Goal: Task Accomplishment & Management: Manage account settings

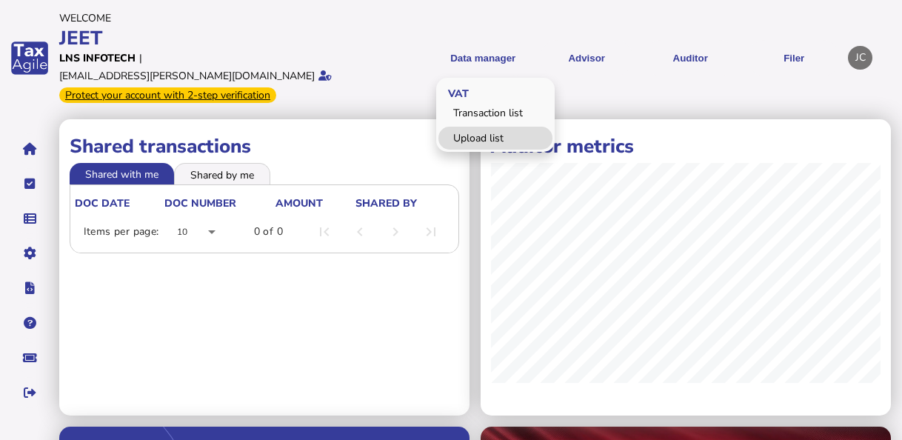
click at [487, 127] on link "Upload list" at bounding box center [496, 138] width 114 height 23
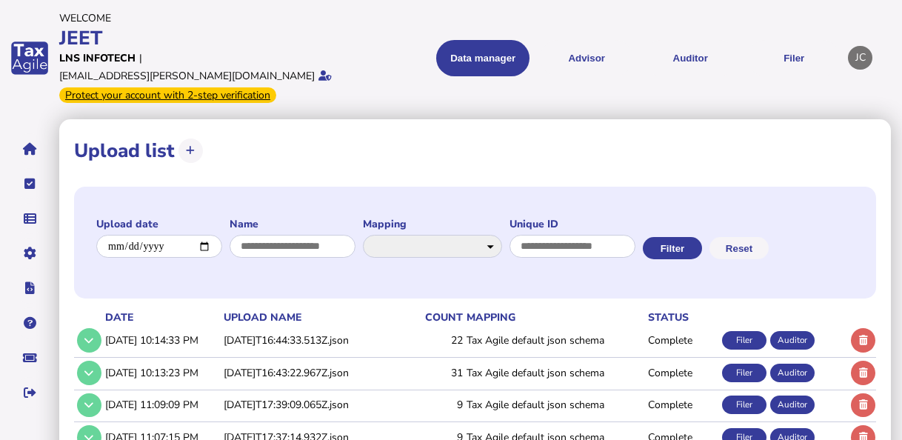
scroll to position [74, 0]
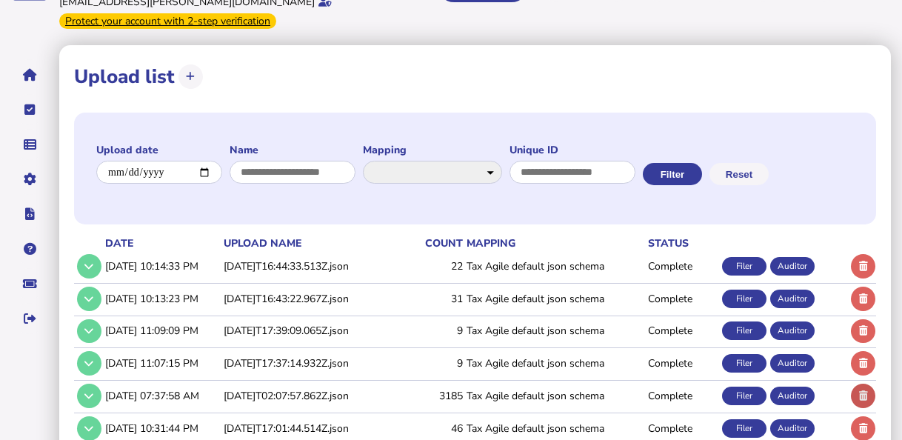
click at [862, 391] on icon at bounding box center [863, 396] width 9 height 10
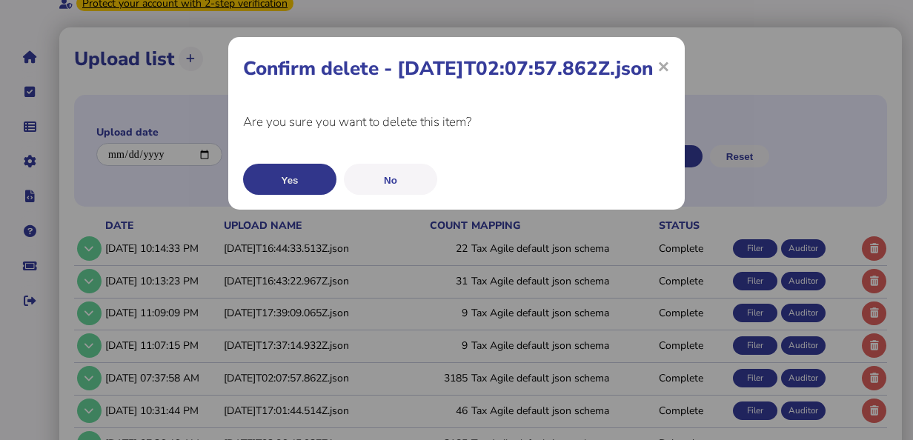
click at [287, 195] on button "Yes" at bounding box center [289, 179] width 93 height 31
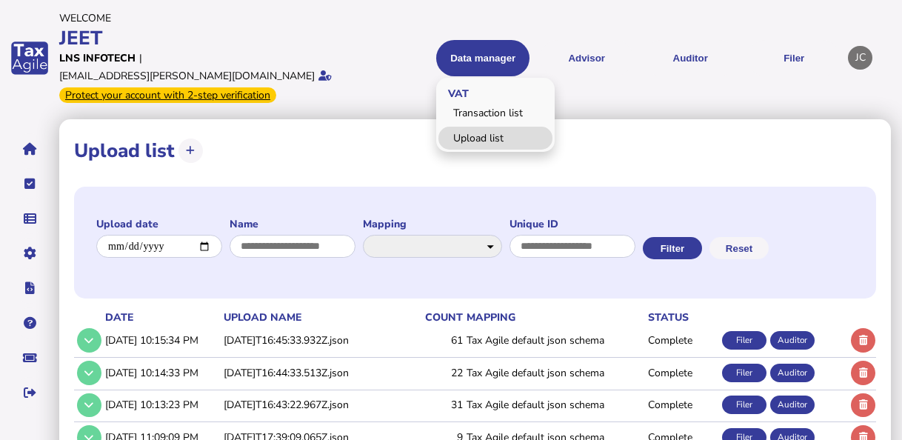
click at [486, 127] on link "Upload list" at bounding box center [496, 138] width 114 height 23
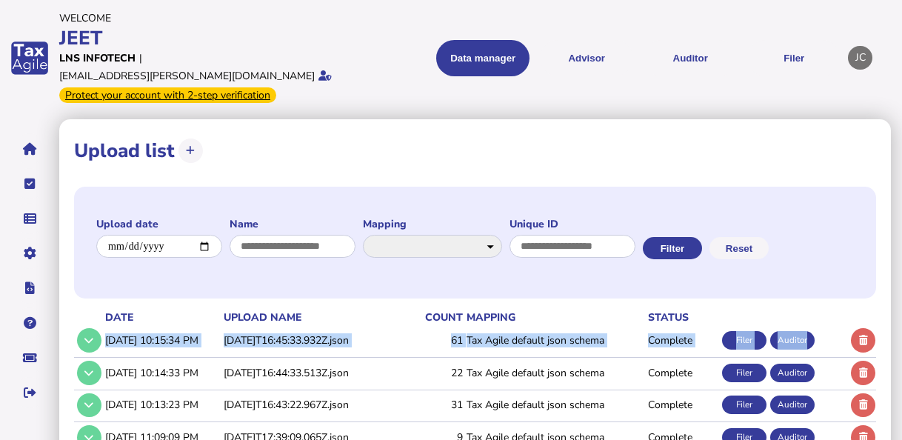
drag, startPoint x: 105, startPoint y: 321, endPoint x: 839, endPoint y: 309, distance: 734.3
click at [839, 325] on tr "9/21/2025, 10:15:34 PM 2025-09-21T16:45:33.932Z.json 61 Tax Agile default json …" at bounding box center [475, 340] width 802 height 30
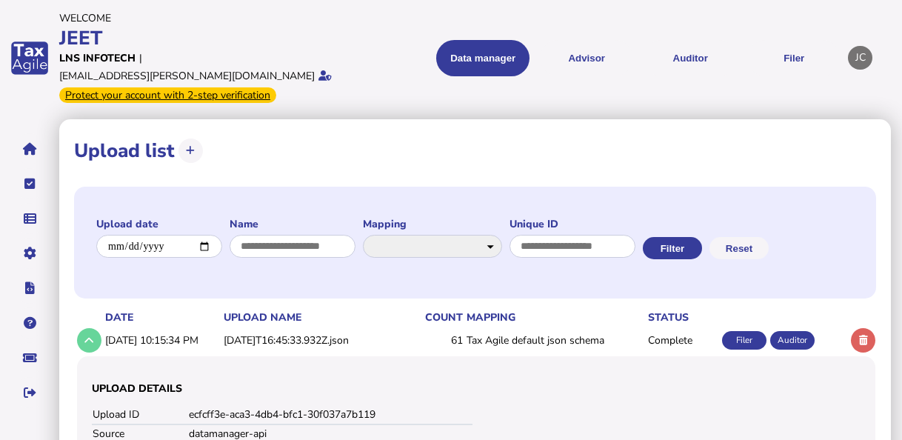
click at [362, 266] on div "**********" at bounding box center [475, 243] width 802 height 112
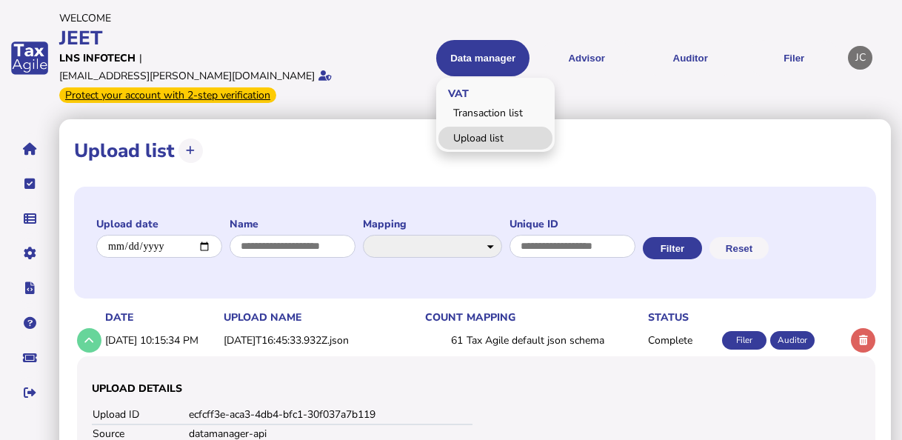
click at [486, 130] on link "Upload list" at bounding box center [496, 138] width 114 height 23
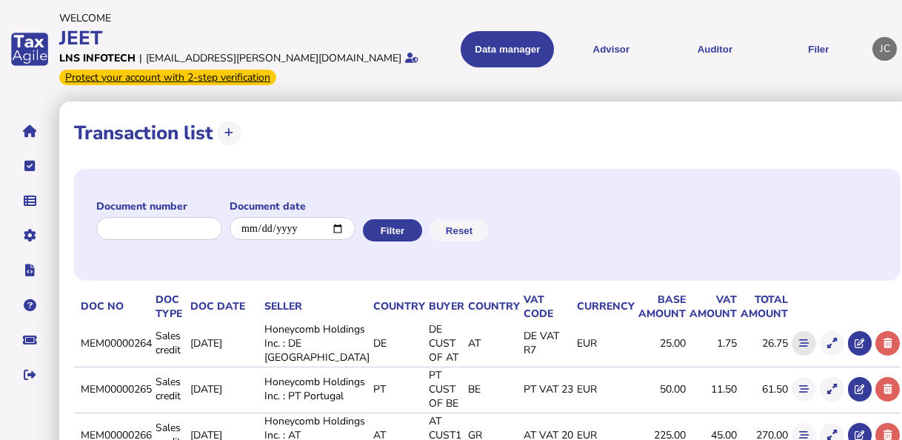
click at [799, 348] on icon at bounding box center [804, 344] width 10 height 10
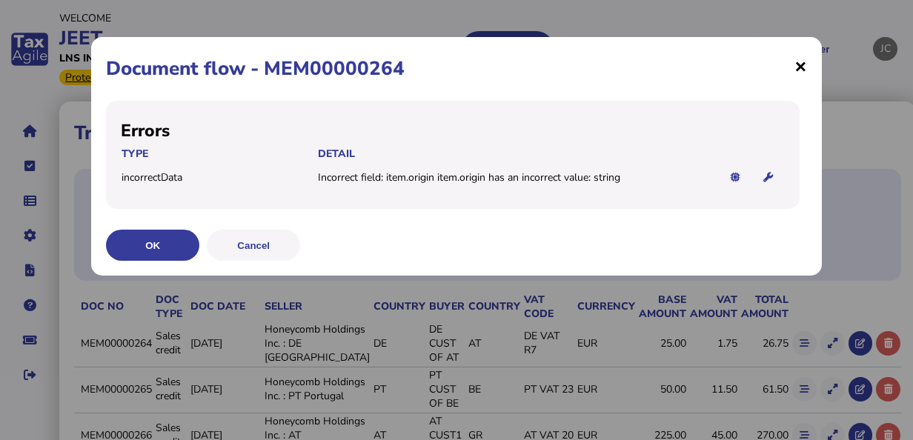
click at [799, 70] on span "×" at bounding box center [800, 66] width 13 height 28
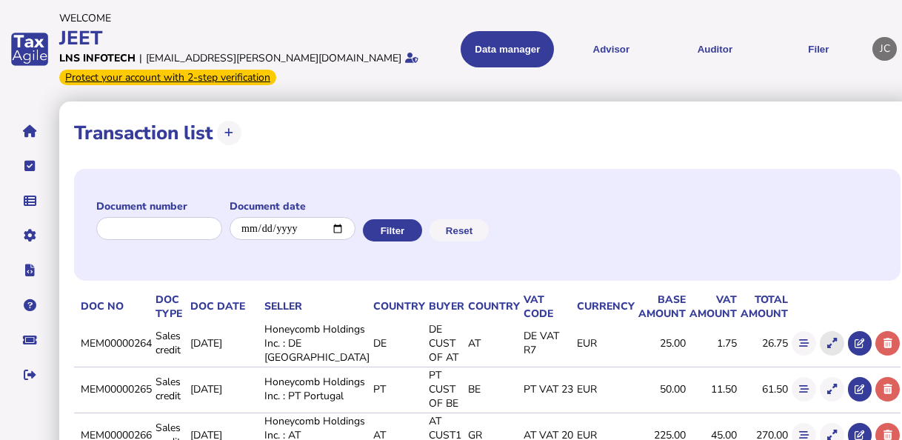
click at [828, 348] on icon at bounding box center [833, 344] width 10 height 10
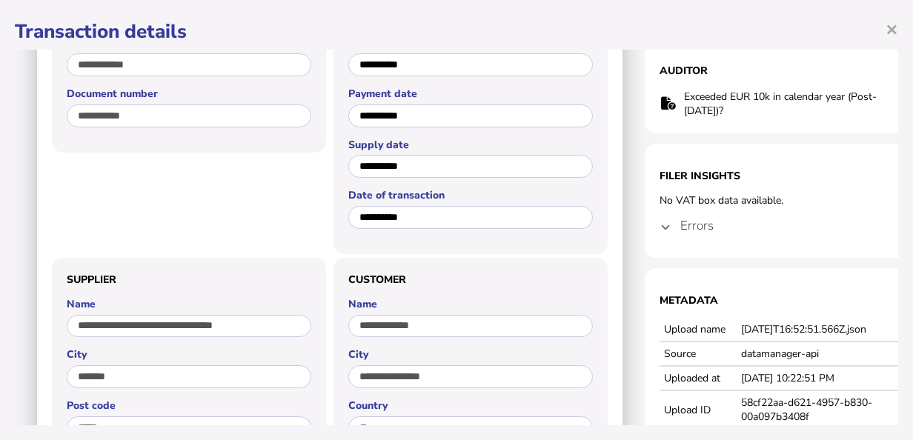
scroll to position [148, 0]
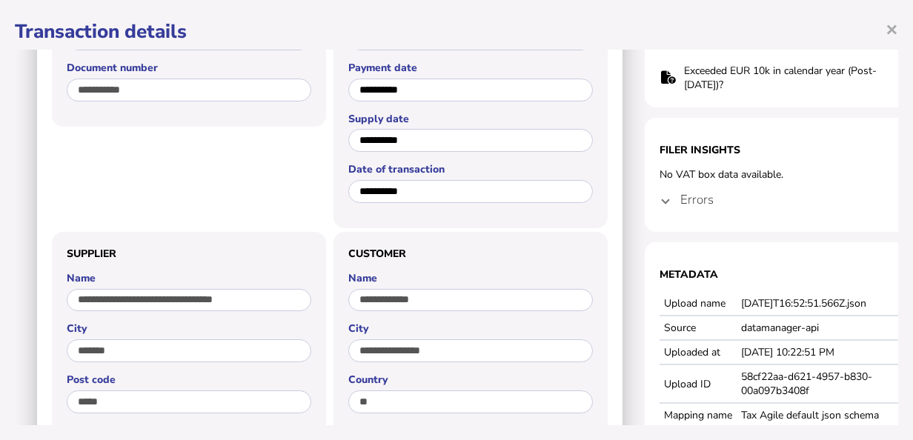
click at [668, 208] on mat-expansion-panel-header "Errors" at bounding box center [792, 200] width 267 height 36
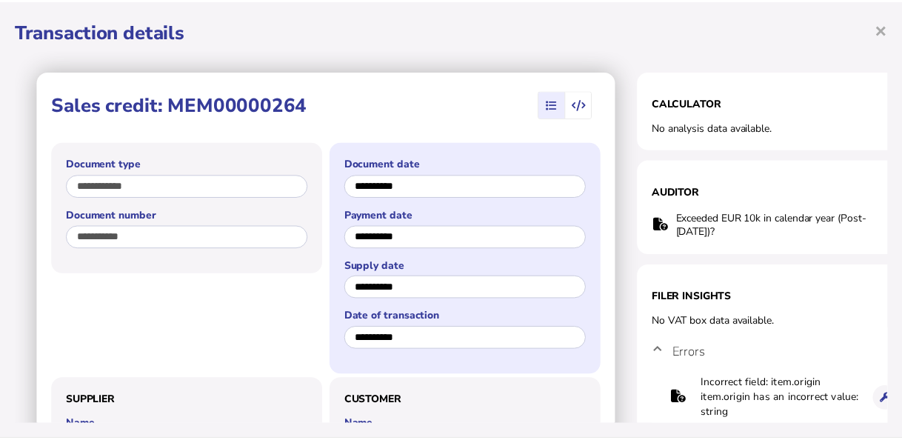
scroll to position [0, 0]
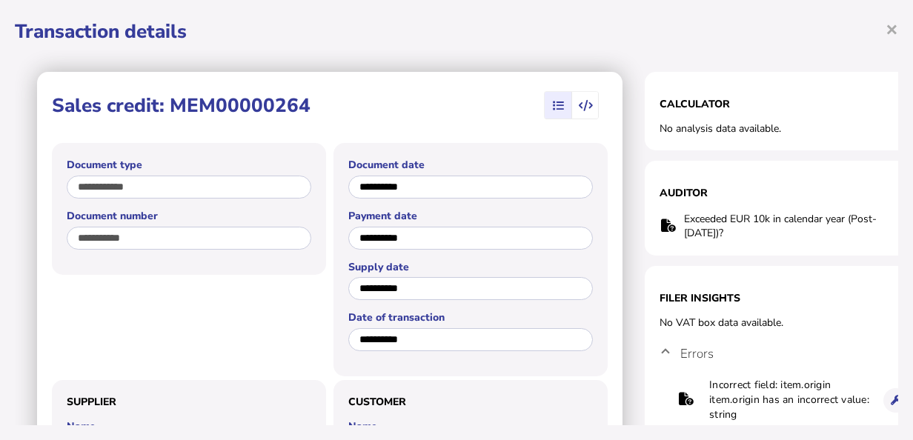
drag, startPoint x: 308, startPoint y: 107, endPoint x: 174, endPoint y: 103, distance: 134.1
click at [174, 103] on div "Sales credit: MEM00000264" at bounding box center [185, 105] width 266 height 33
copy h1 "MEM00000264"
click at [893, 24] on span "×" at bounding box center [891, 29] width 13 height 28
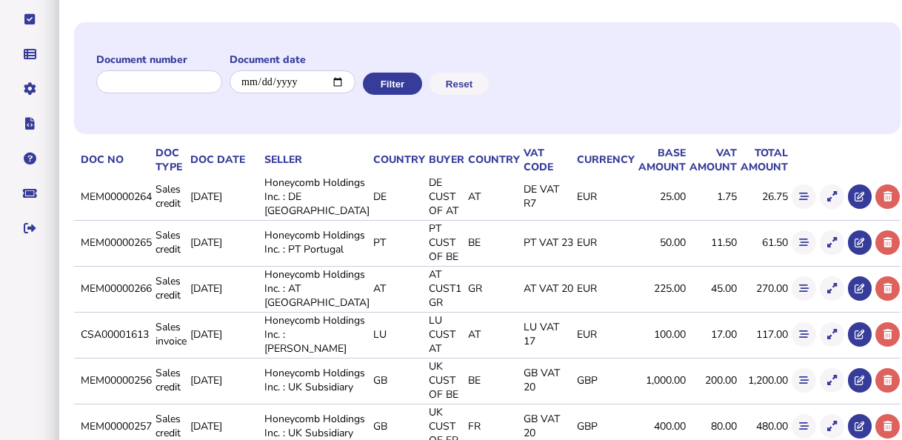
scroll to position [148, 0]
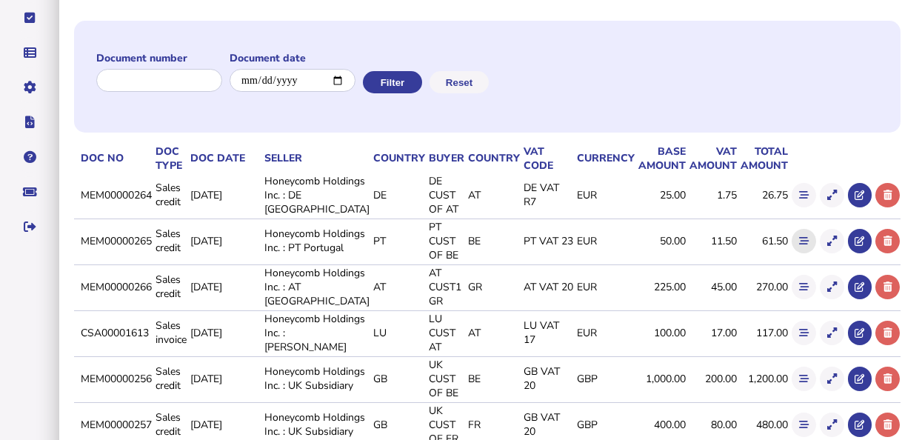
click at [799, 246] on icon at bounding box center [804, 241] width 10 height 10
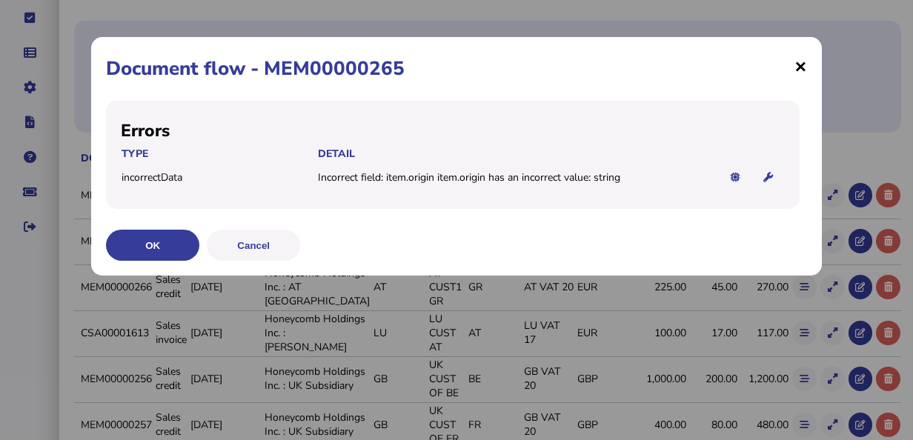
click at [797, 60] on span "×" at bounding box center [800, 66] width 13 height 28
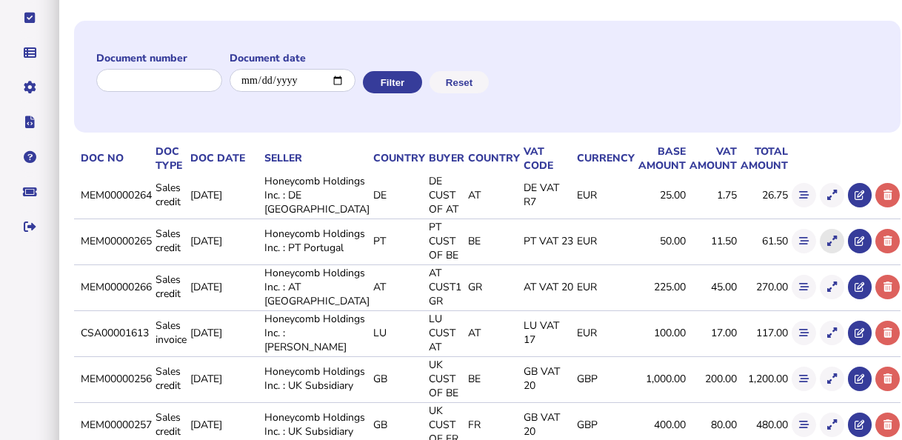
click at [828, 246] on icon at bounding box center [833, 241] width 10 height 10
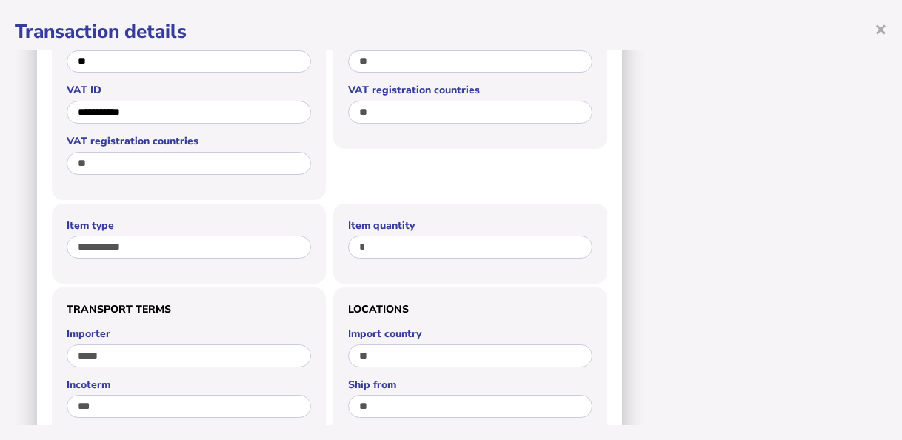
scroll to position [122, 0]
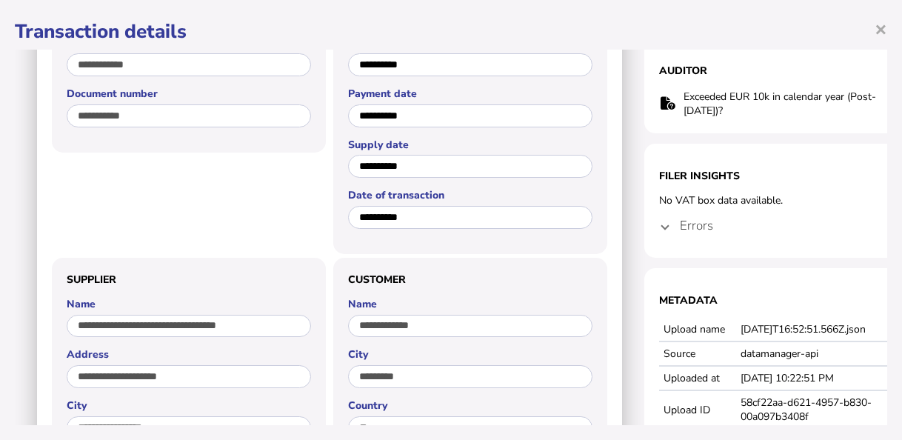
click at [672, 223] on mat-expansion-panel-header "Errors" at bounding box center [792, 225] width 267 height 36
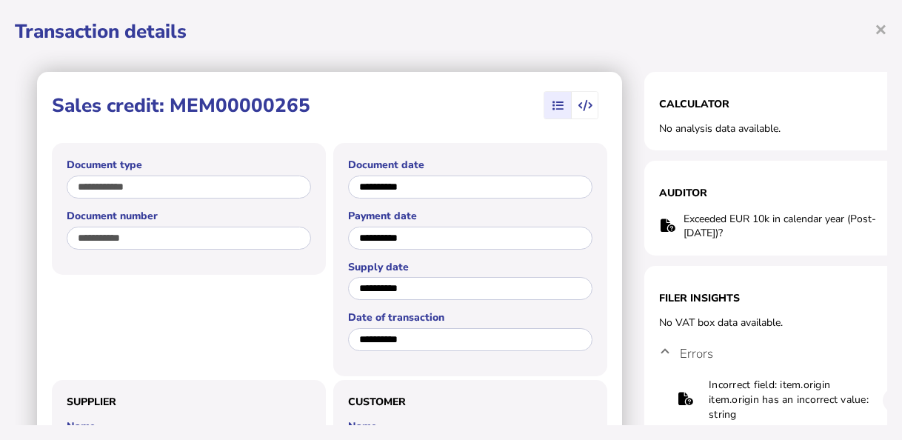
scroll to position [222, 0]
click at [879, 28] on span "×" at bounding box center [881, 29] width 13 height 28
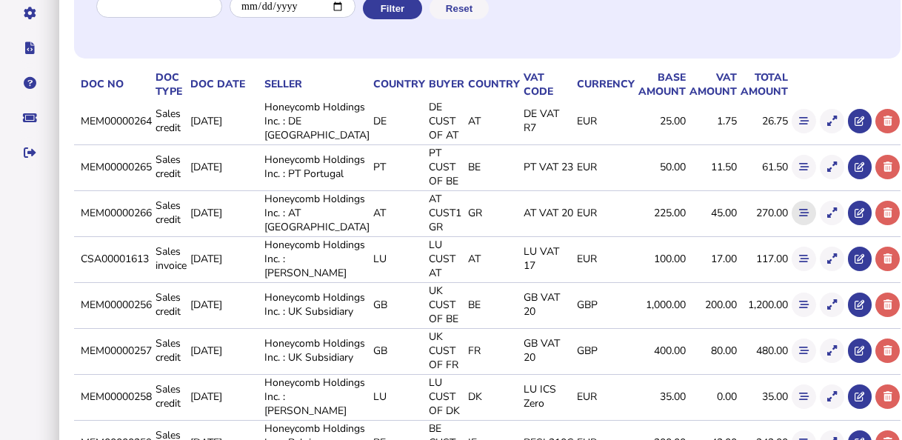
click at [792, 225] on button at bounding box center [804, 213] width 24 height 24
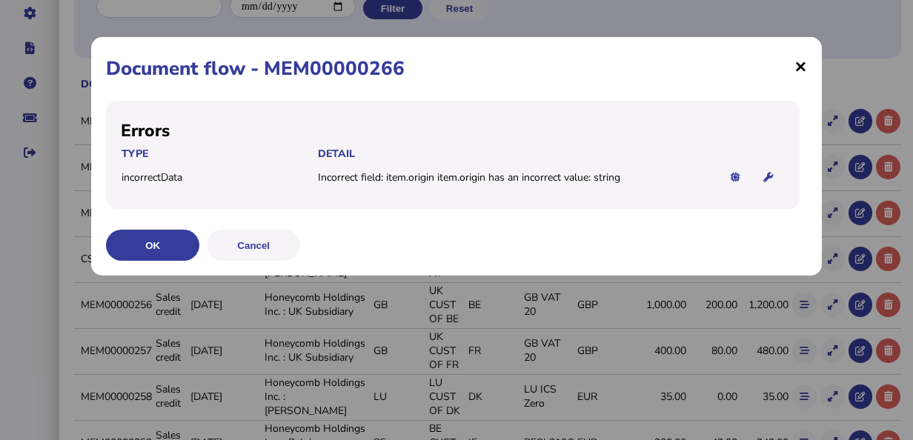
click at [795, 71] on span "×" at bounding box center [800, 66] width 13 height 28
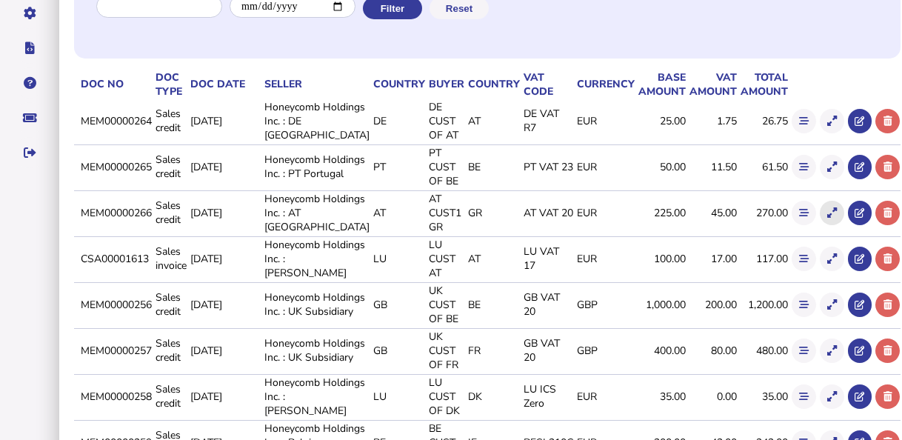
click at [820, 225] on button at bounding box center [832, 213] width 24 height 24
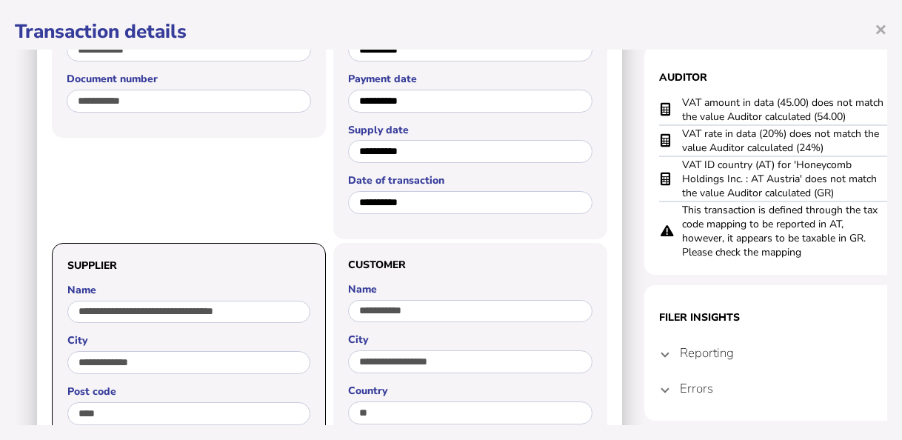
scroll to position [148, 0]
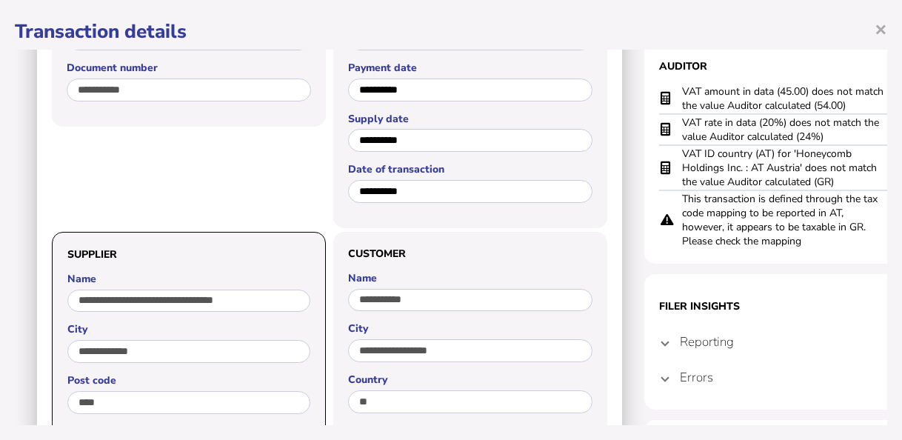
click at [671, 377] on mat-expansion-panel-header "Errors" at bounding box center [792, 377] width 267 height 36
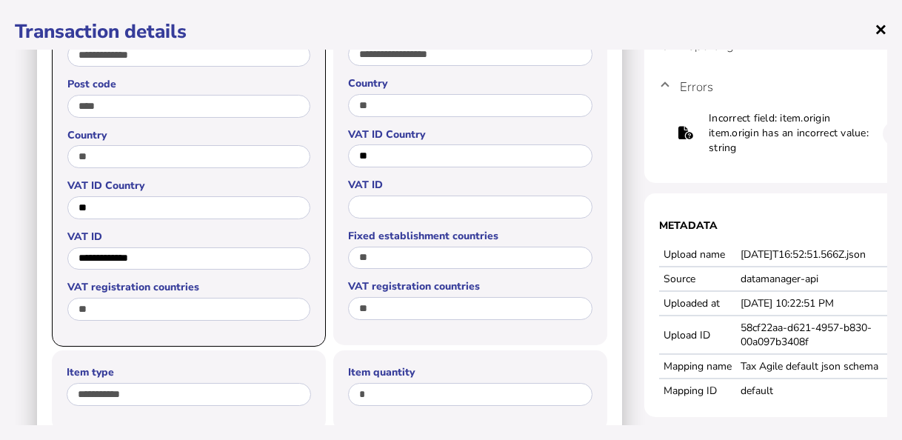
click at [883, 27] on span "×" at bounding box center [881, 29] width 13 height 28
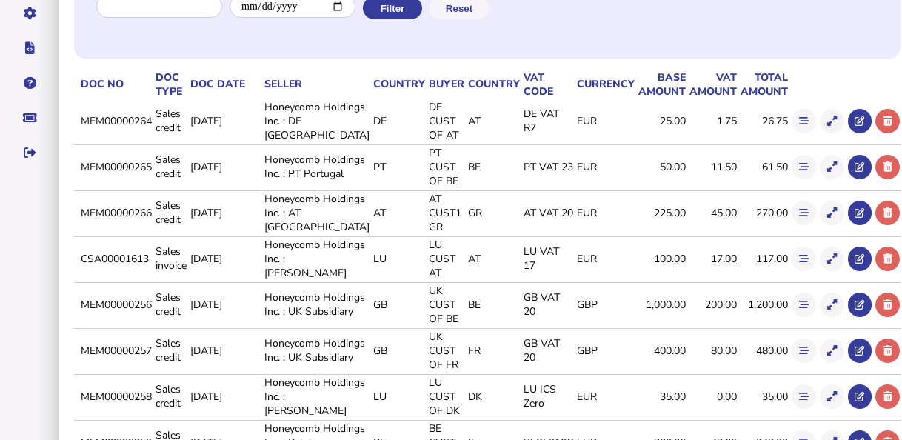
scroll to position [0, 0]
click at [792, 271] on button at bounding box center [804, 259] width 24 height 24
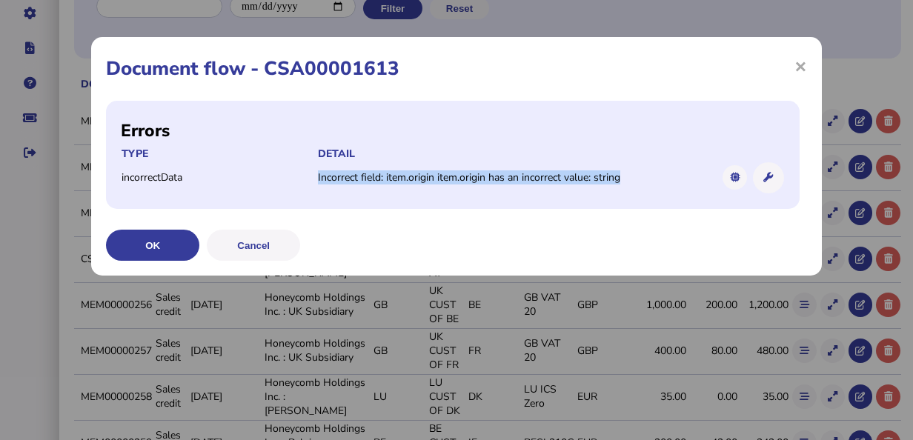
drag, startPoint x: 315, startPoint y: 176, endPoint x: 636, endPoint y: 176, distance: 320.8
click at [636, 176] on tr "incorrectData Incorrect field: item.origin item.origin has an incorrect value: …" at bounding box center [453, 178] width 664 height 33
copy tr "Incorrect field: item.origin item.origin has an incorrect value: string"
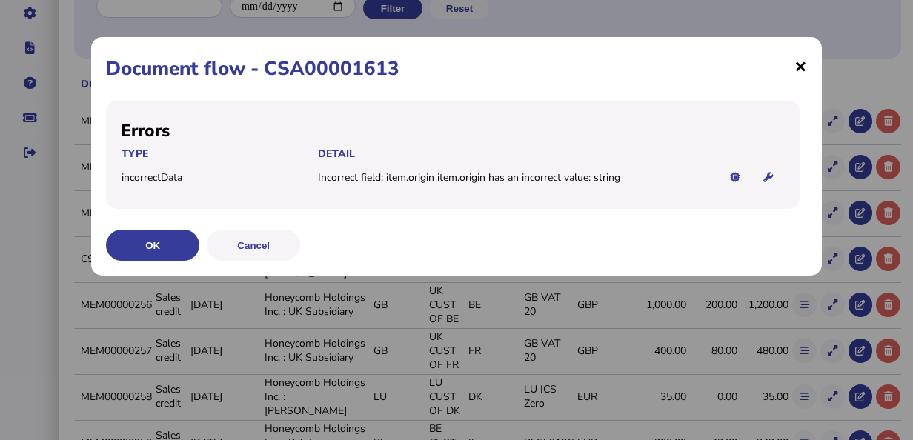
click at [795, 69] on span "×" at bounding box center [800, 66] width 13 height 28
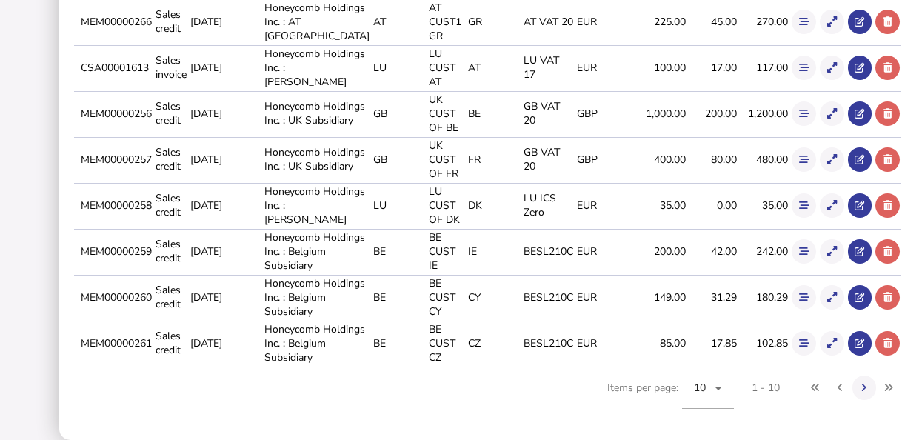
scroll to position [596, 0]
click at [862, 386] on icon at bounding box center [864, 388] width 5 height 10
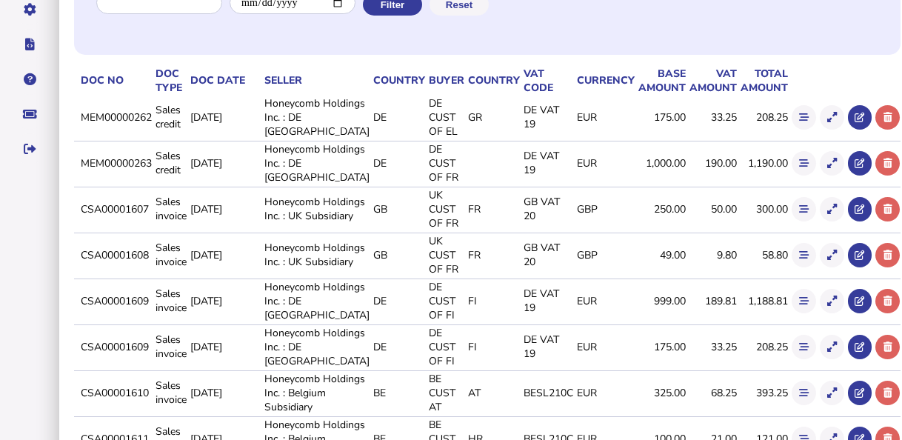
scroll to position [0, 0]
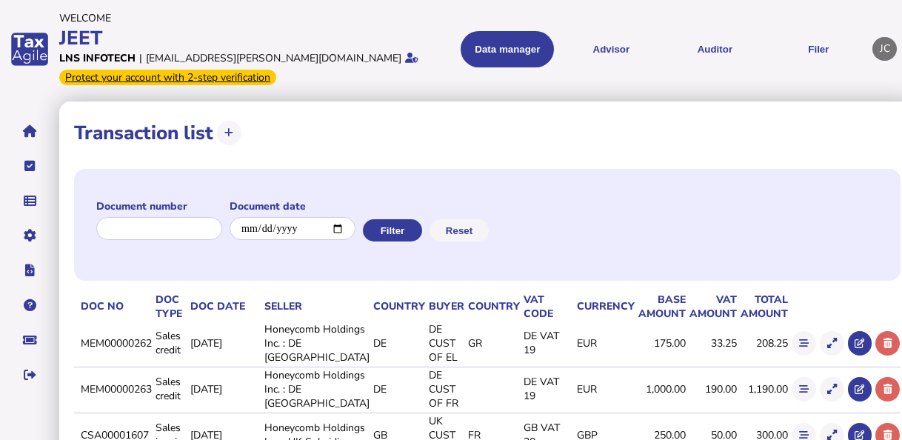
click at [873, 47] on div "JC" at bounding box center [885, 49] width 24 height 24
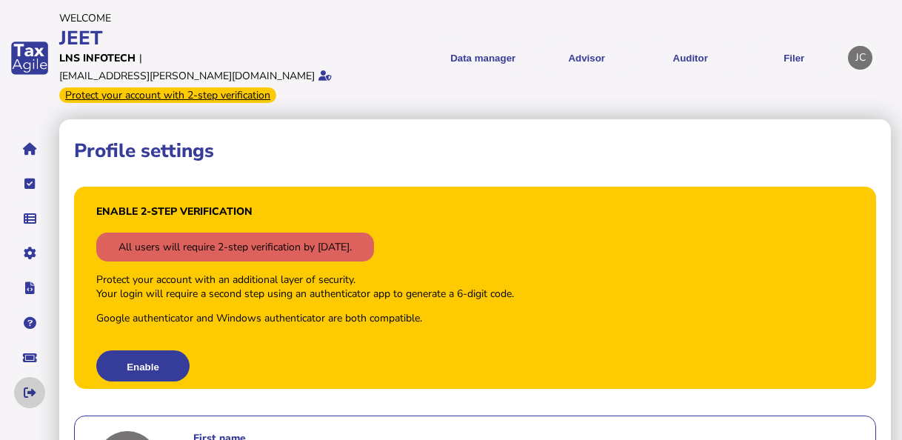
click at [32, 393] on icon "navigate application pages" at bounding box center [30, 393] width 13 height 1
